Goal: Find specific page/section: Find specific page/section

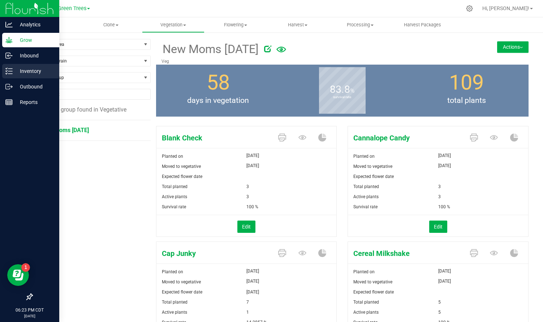
click at [32, 74] on p "Inventory" at bounding box center [34, 71] width 43 height 9
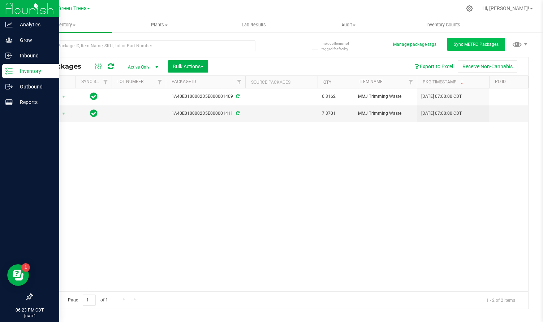
click at [470, 46] on span "Sync METRC Packages" at bounding box center [475, 44] width 45 height 5
click at [468, 42] on span "Sync METRC Packages" at bounding box center [475, 44] width 45 height 5
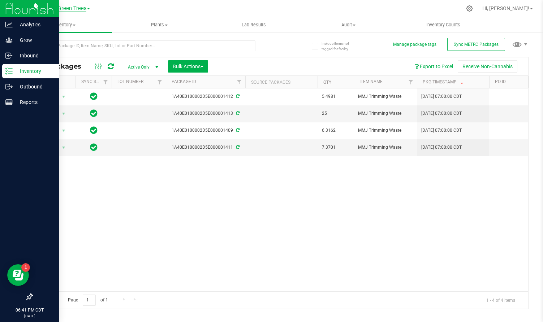
click at [78, 10] on span "Green Trees" at bounding box center [72, 8] width 29 height 6
click at [74, 32] on link "Green Trees Lab" at bounding box center [73, 35] width 105 height 10
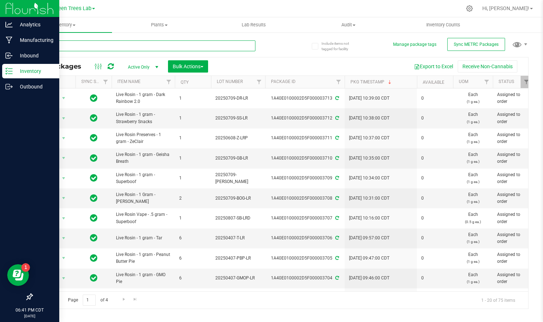
click at [100, 45] on input "text" at bounding box center [143, 45] width 223 height 11
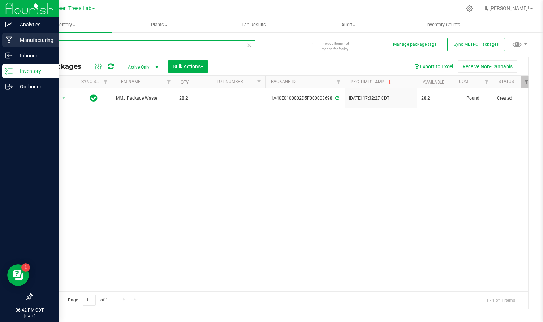
type input "waste"
click at [22, 39] on p "Manufacturing" at bounding box center [34, 40] width 43 height 9
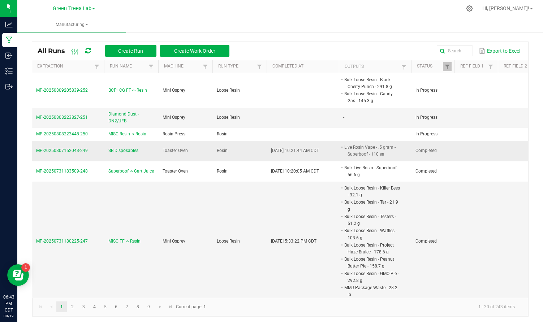
scroll to position [0, 0]
